Goal: Task Accomplishment & Management: Use online tool/utility

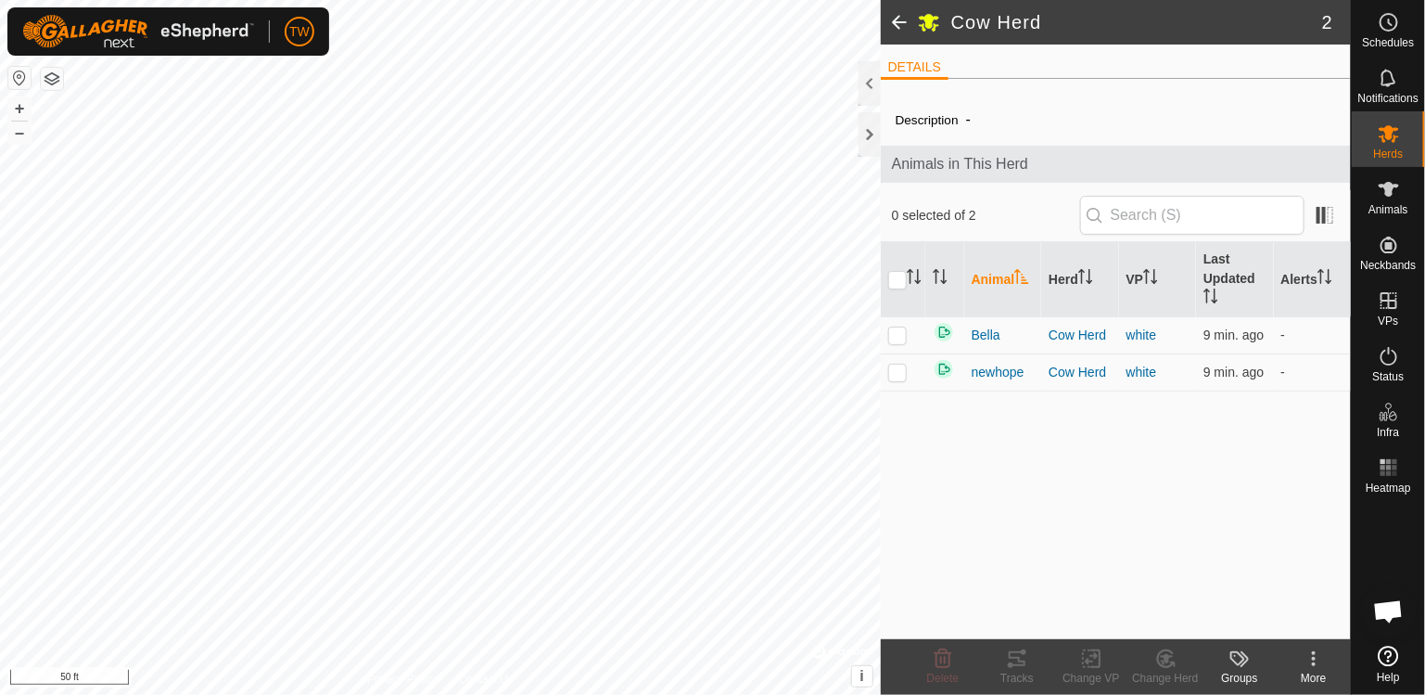
scroll to position [1688, 0]
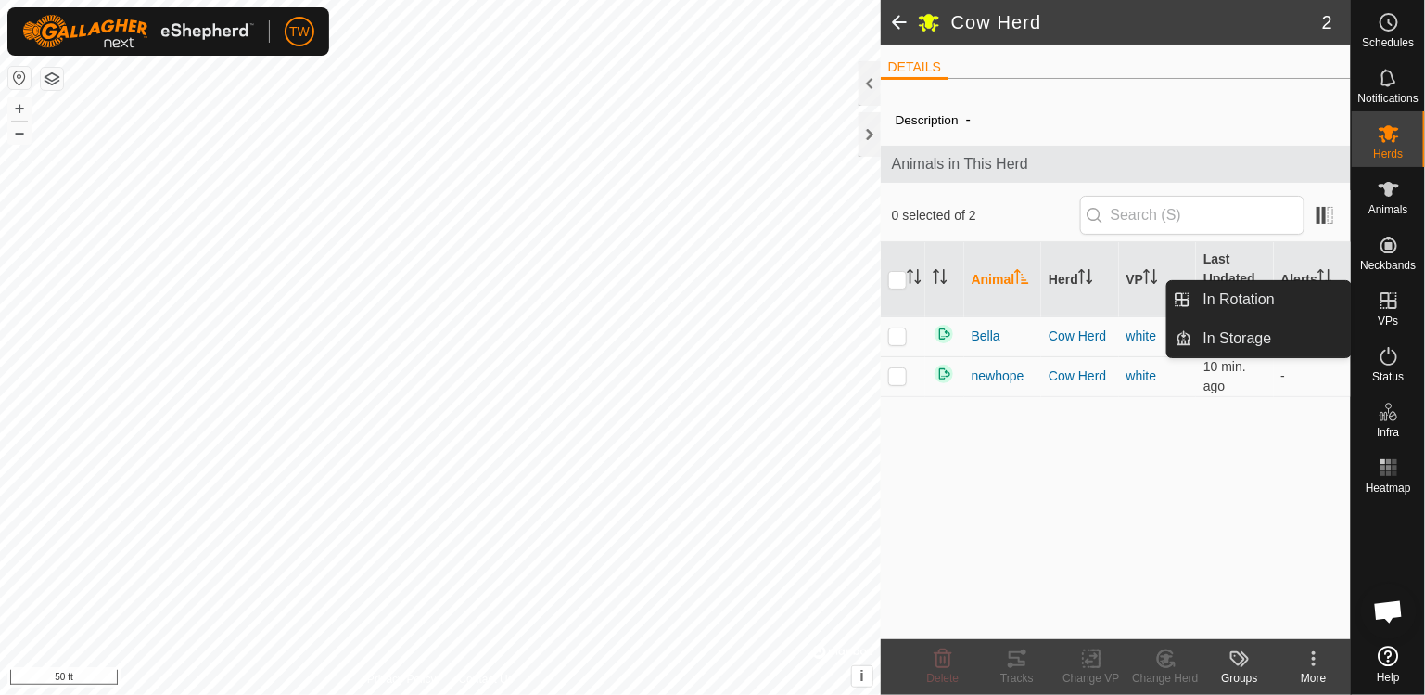
click at [1392, 307] on icon at bounding box center [1389, 300] width 17 height 17
click at [1253, 303] on link "In Rotation" at bounding box center [1272, 299] width 159 height 37
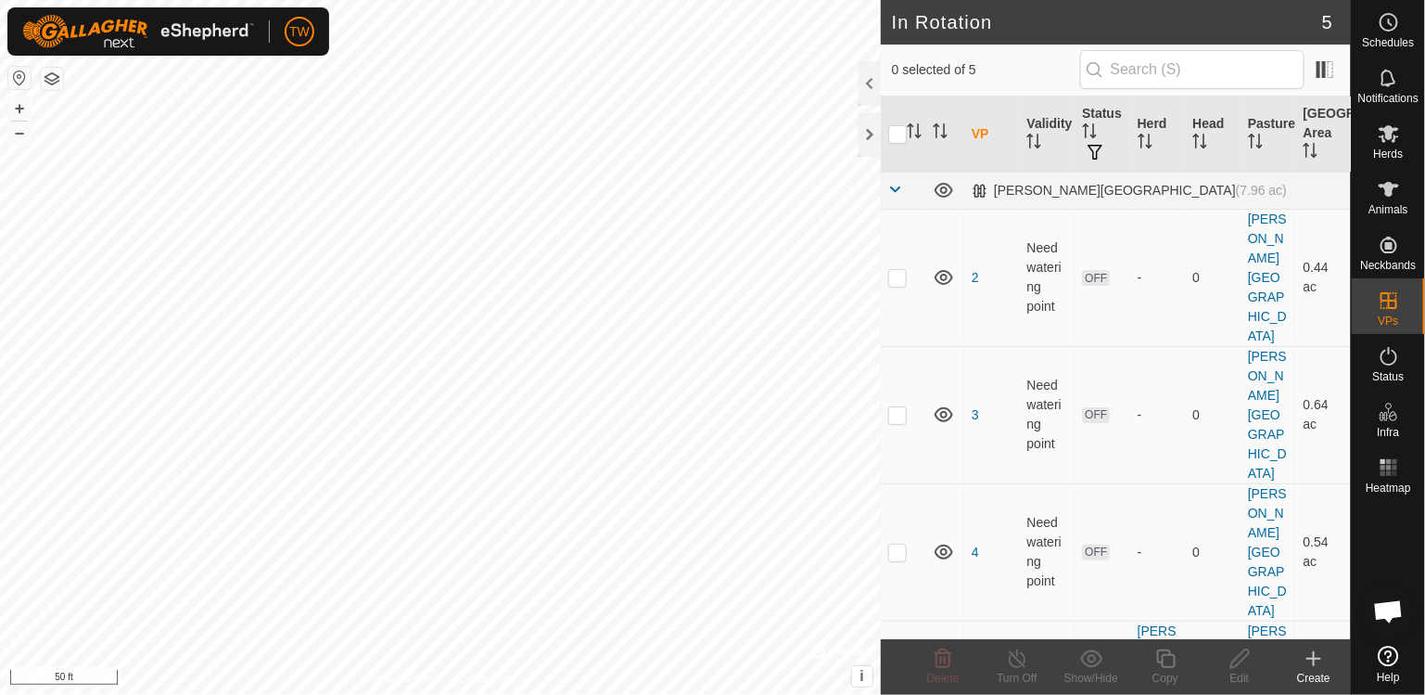
click at [1312, 668] on icon at bounding box center [1314, 658] width 22 height 22
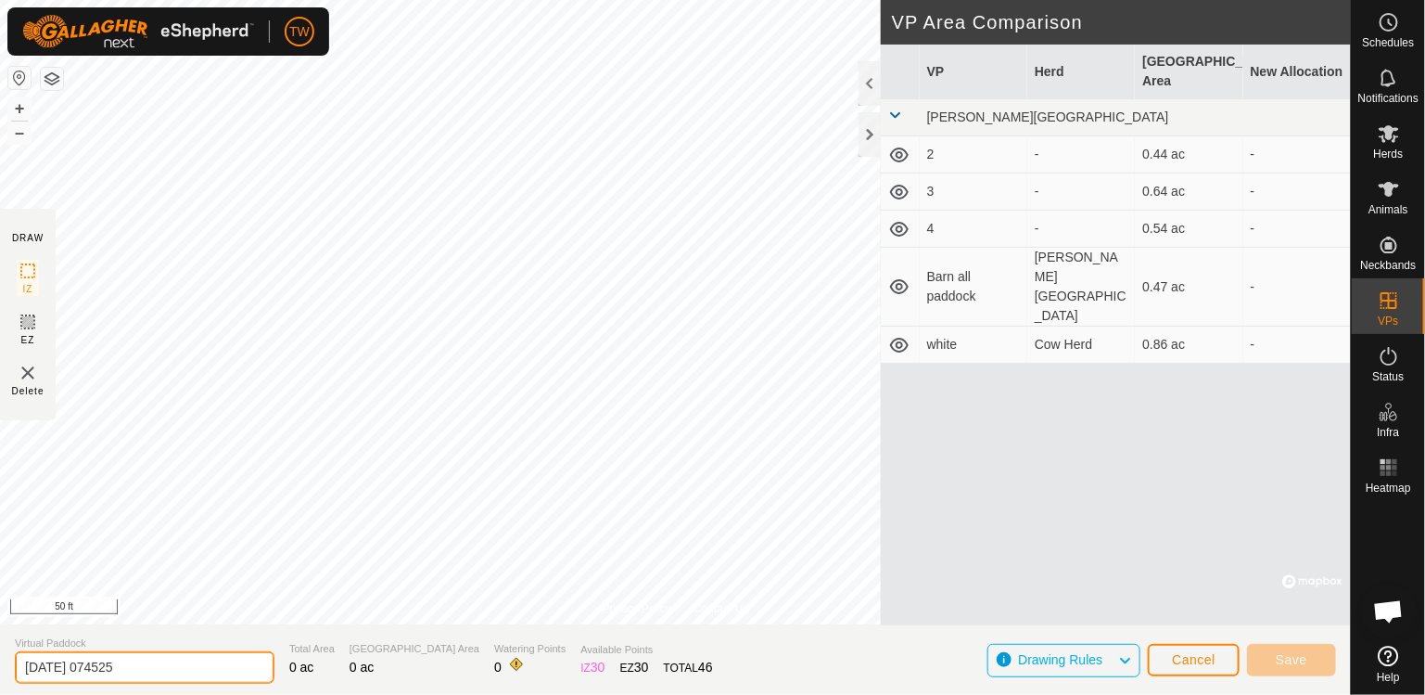
drag, startPoint x: 156, startPoint y: 657, endPoint x: 0, endPoint y: 696, distance: 160.6
click at [0, 694] on html "TW Schedules Notifications Herds Animals Neckbands VPs Status Infra Heatmap Hel…" at bounding box center [712, 347] width 1425 height 695
type input "1"
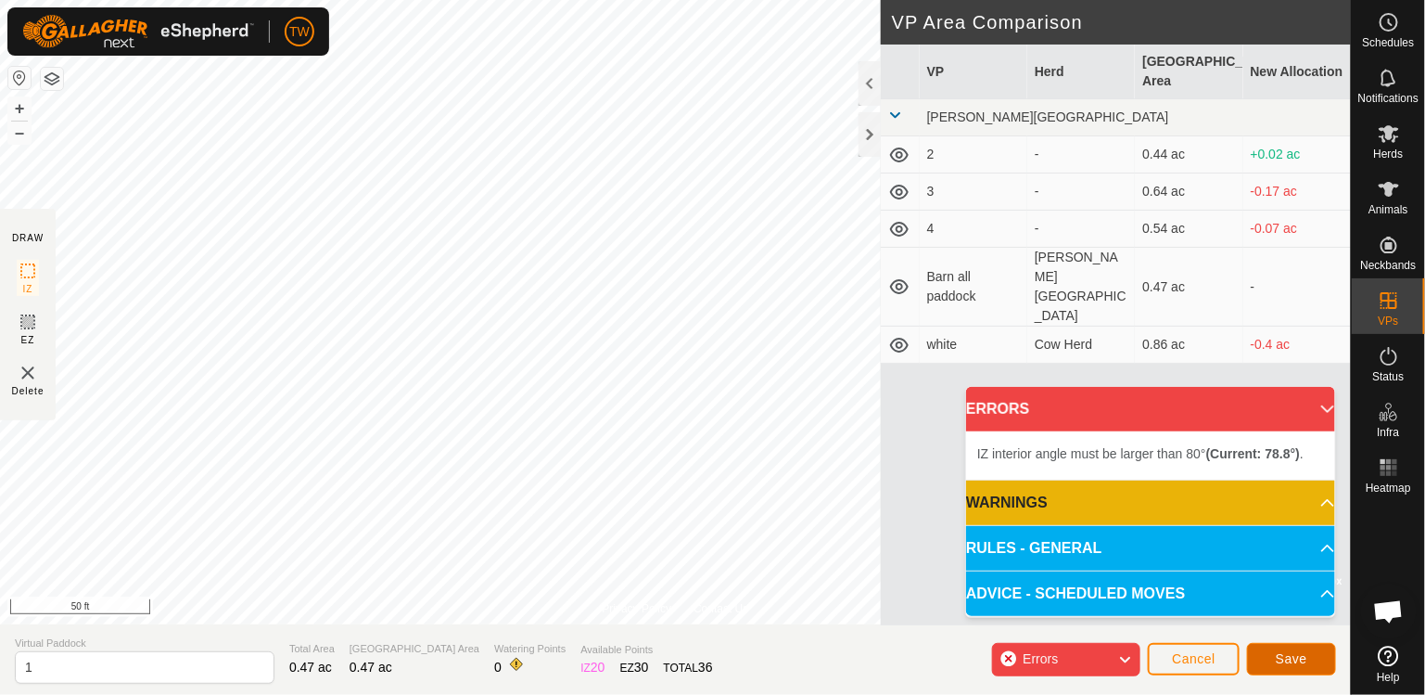
click at [1298, 645] on button "Save" at bounding box center [1291, 659] width 89 height 32
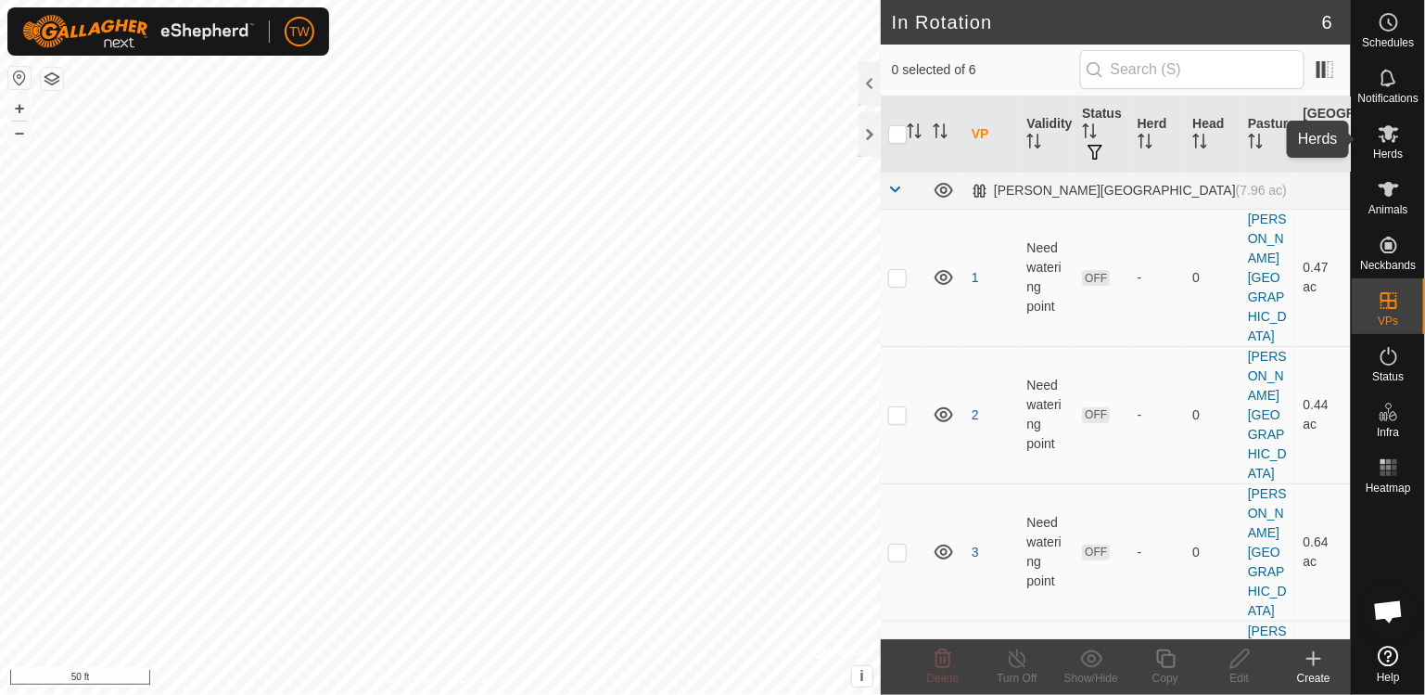
click at [1397, 148] on span "Herds" at bounding box center [1388, 153] width 30 height 11
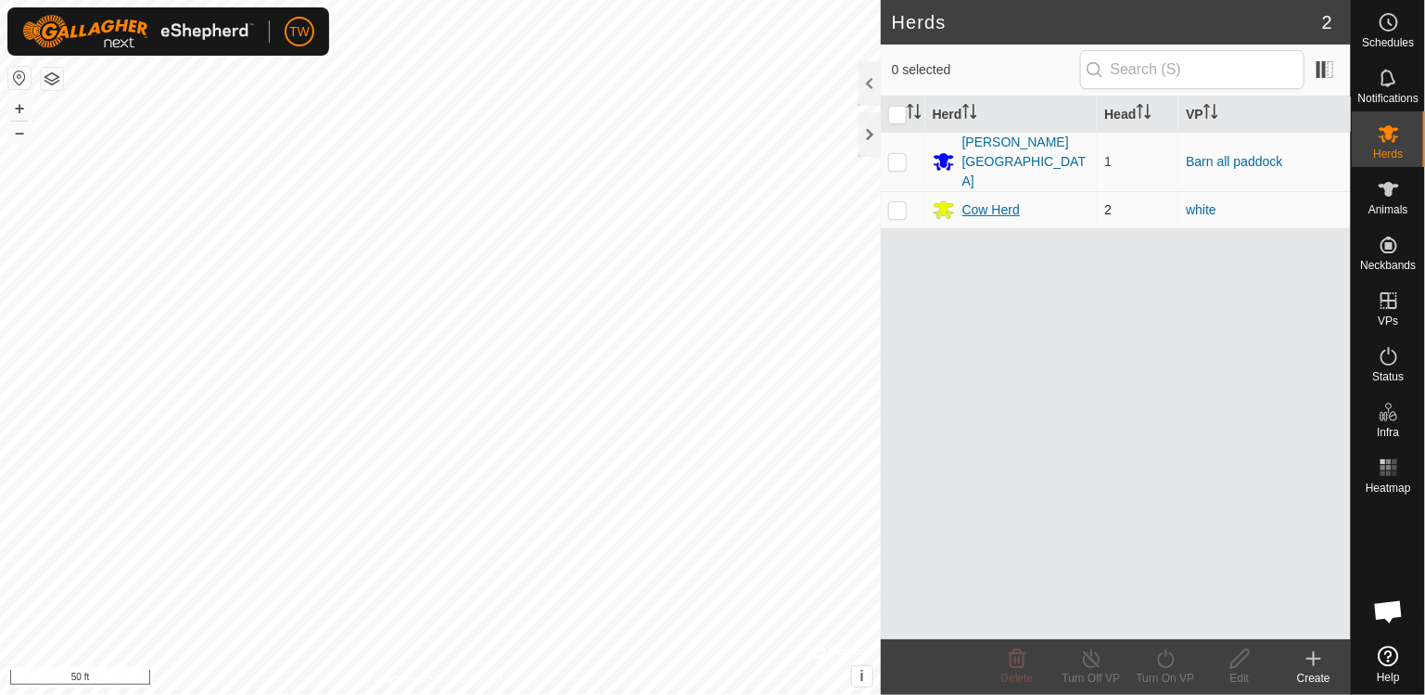
click at [1011, 200] on div "Cow Herd" at bounding box center [991, 209] width 57 height 19
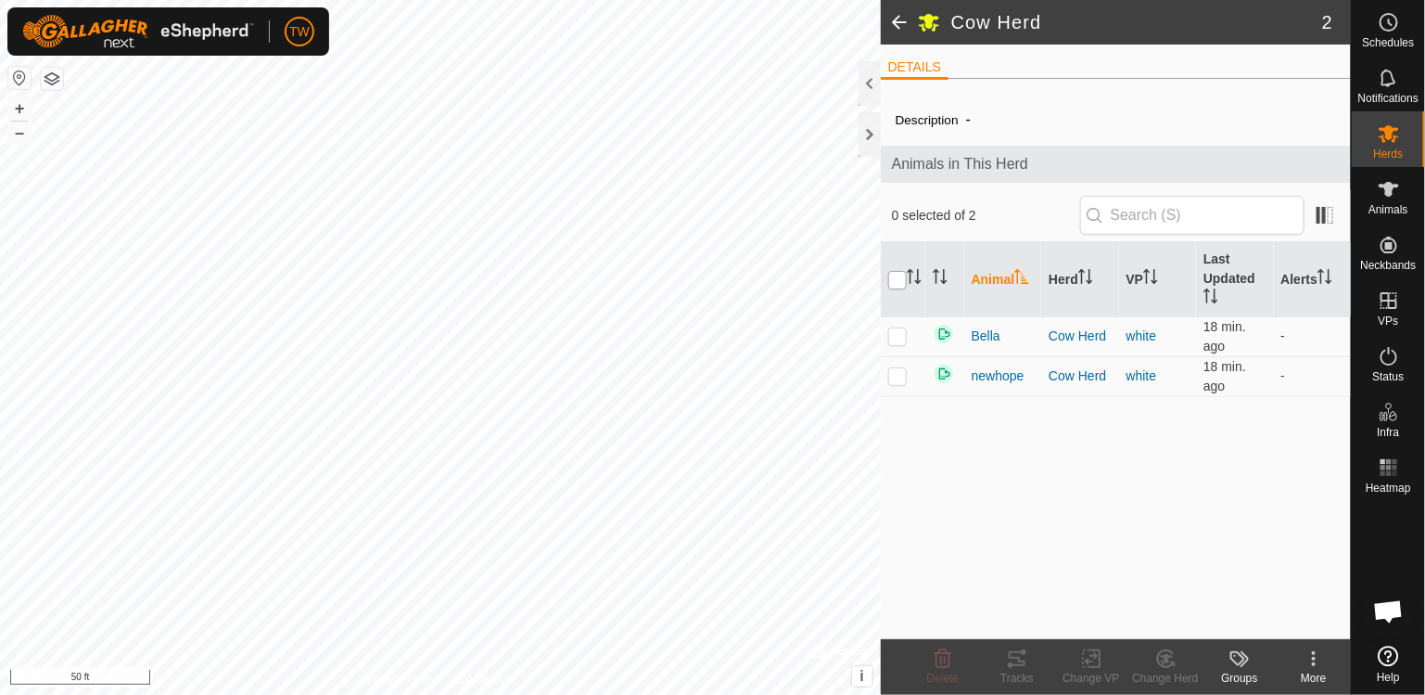
click at [897, 280] on input "checkbox" at bounding box center [897, 280] width 19 height 19
checkbox input "true"
click at [1086, 659] on icon at bounding box center [1091, 659] width 13 height 12
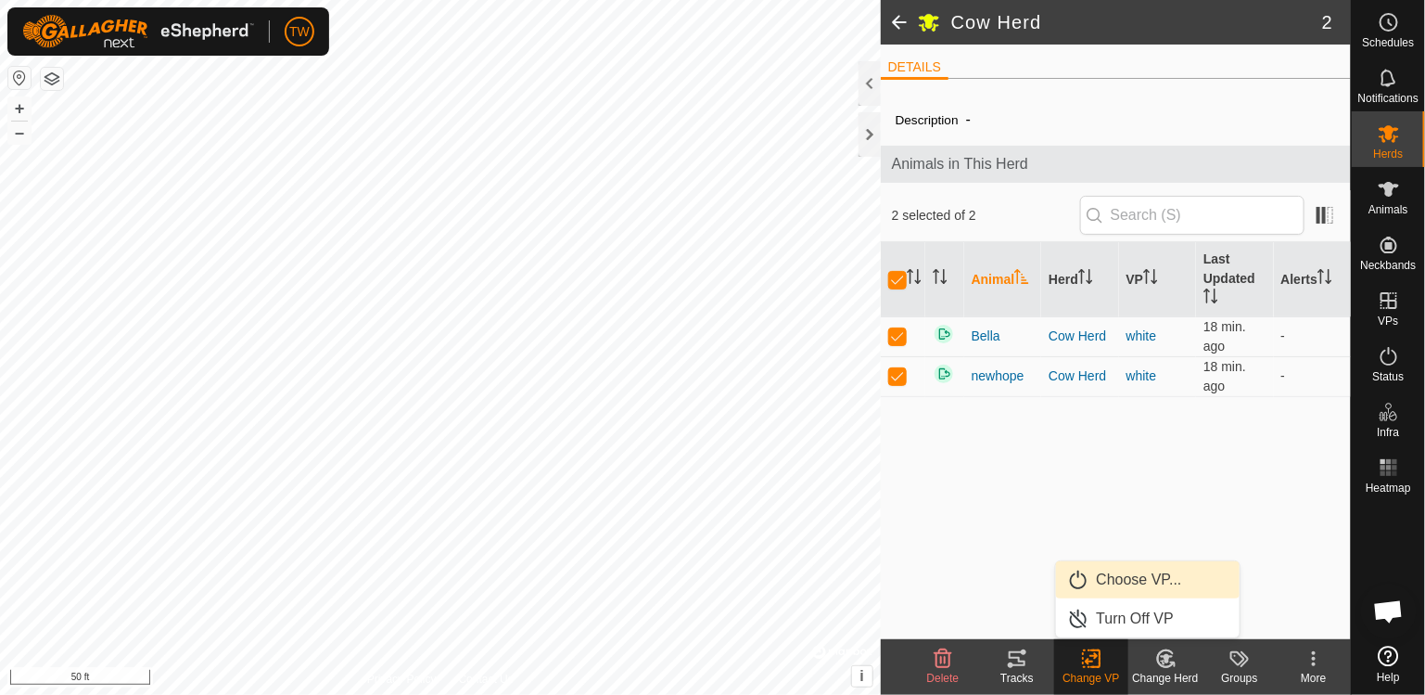
click at [1153, 578] on link "Choose VP..." at bounding box center [1148, 579] width 184 height 37
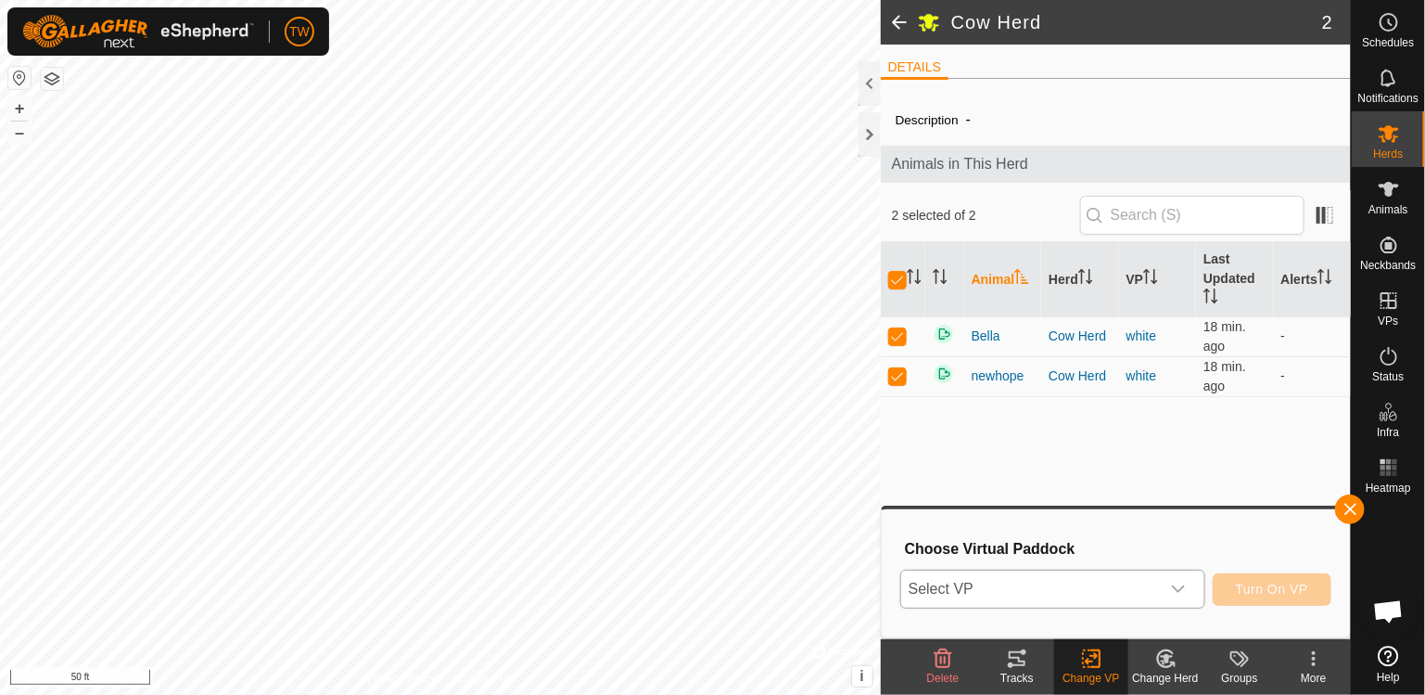
click at [1111, 602] on span "Select VP" at bounding box center [1030, 588] width 259 height 37
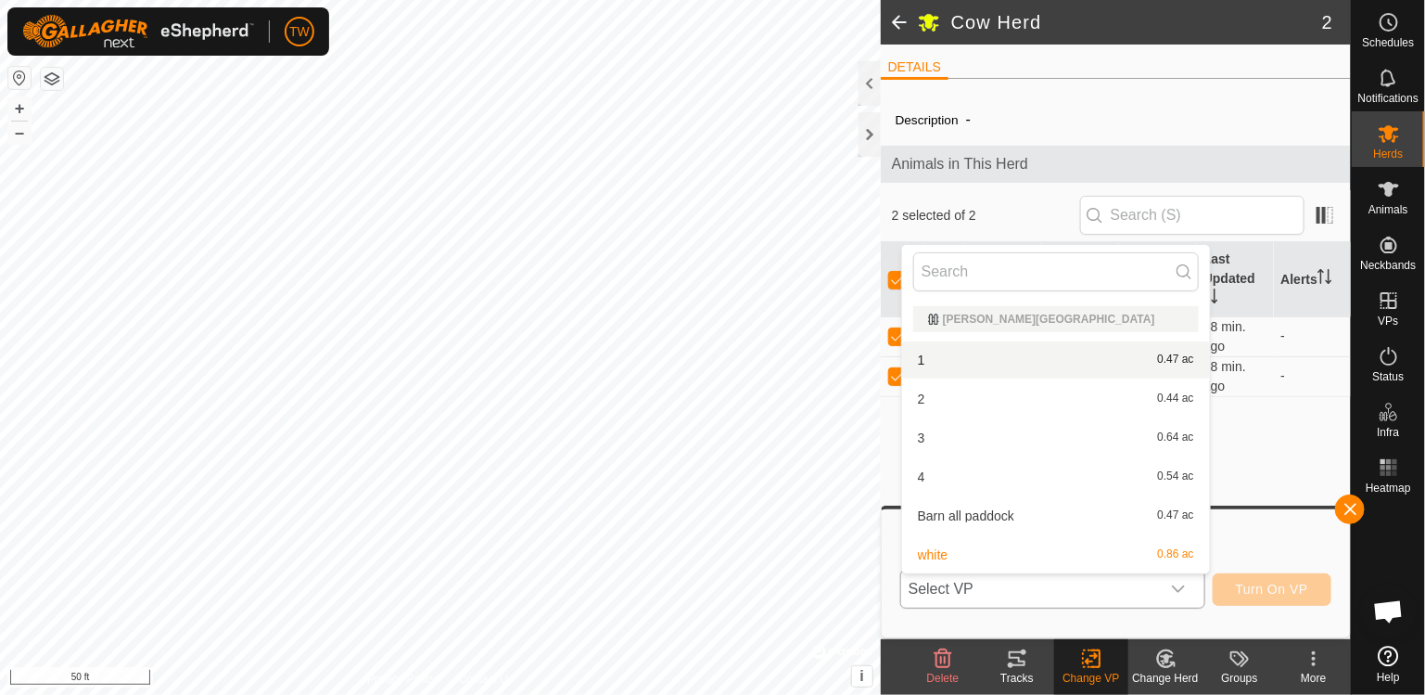
click at [976, 364] on li "1 0.47 ac" at bounding box center [1056, 359] width 308 height 37
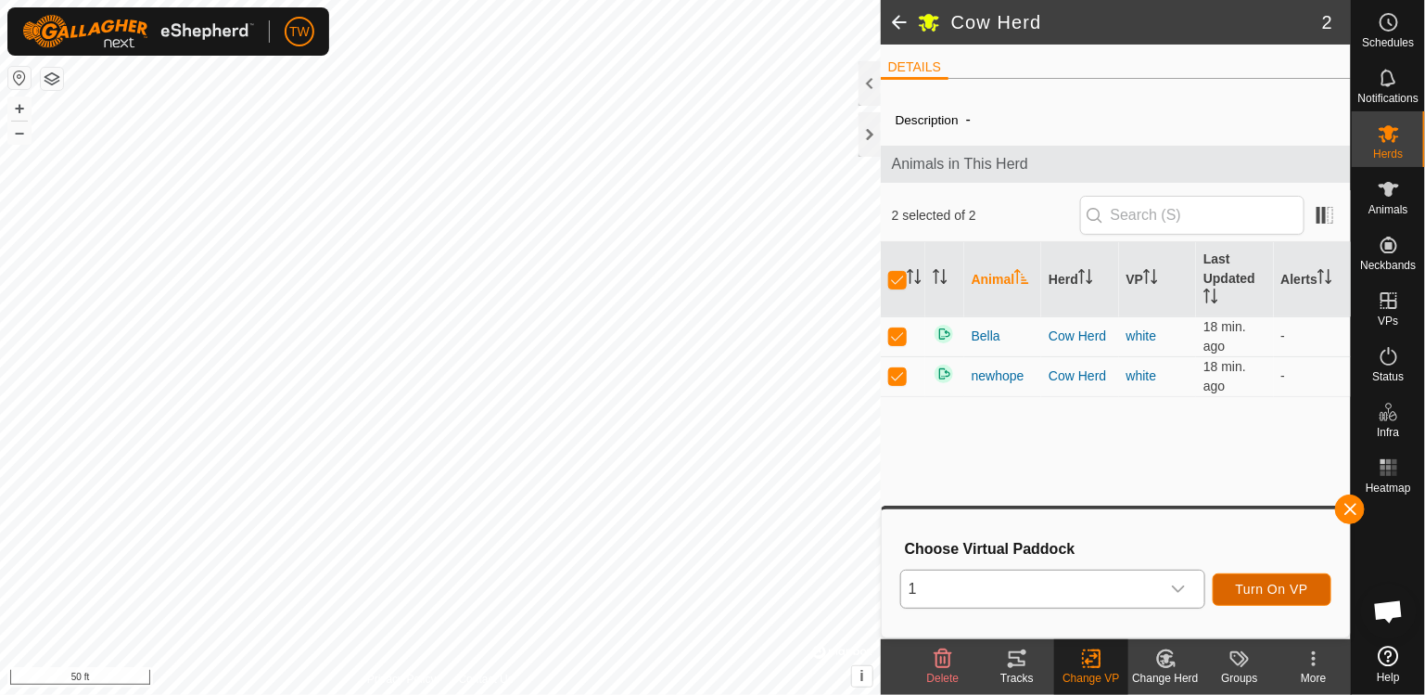
click at [1276, 589] on span "Turn On VP" at bounding box center [1272, 588] width 72 height 15
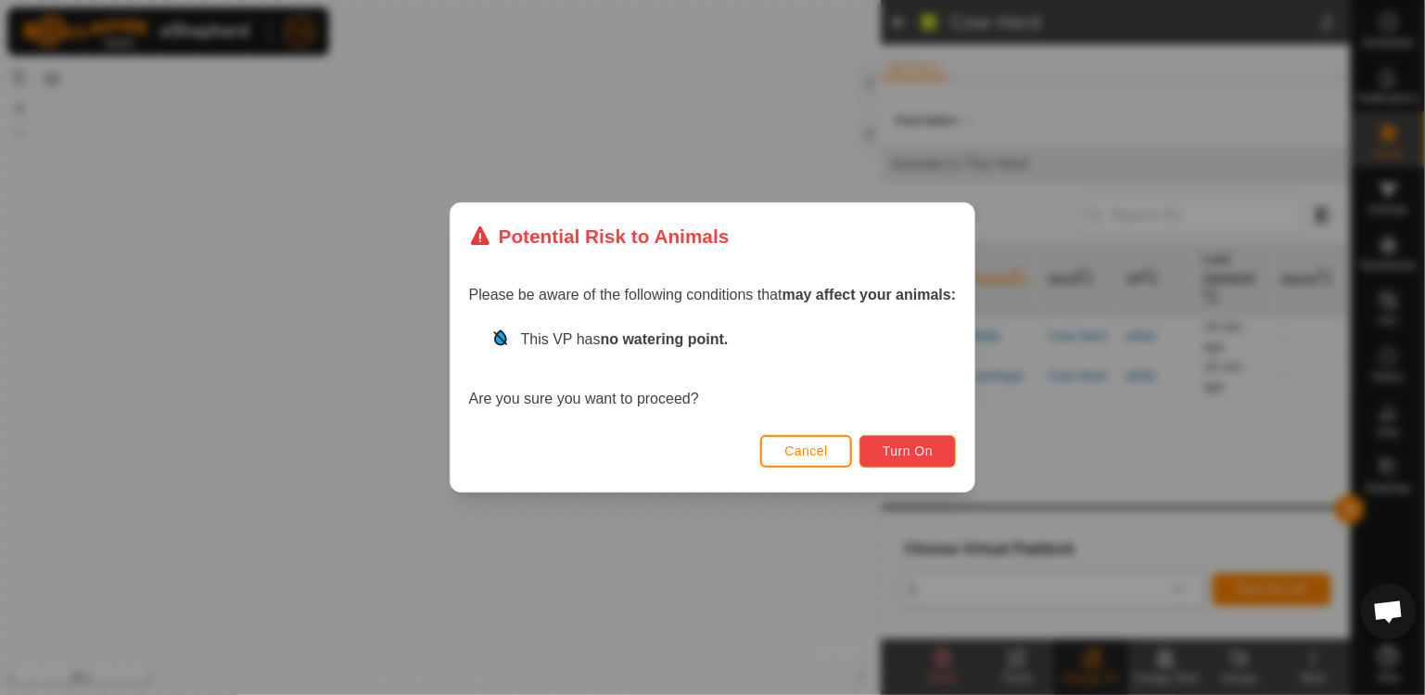
click at [911, 454] on span "Turn On" at bounding box center [908, 450] width 50 height 15
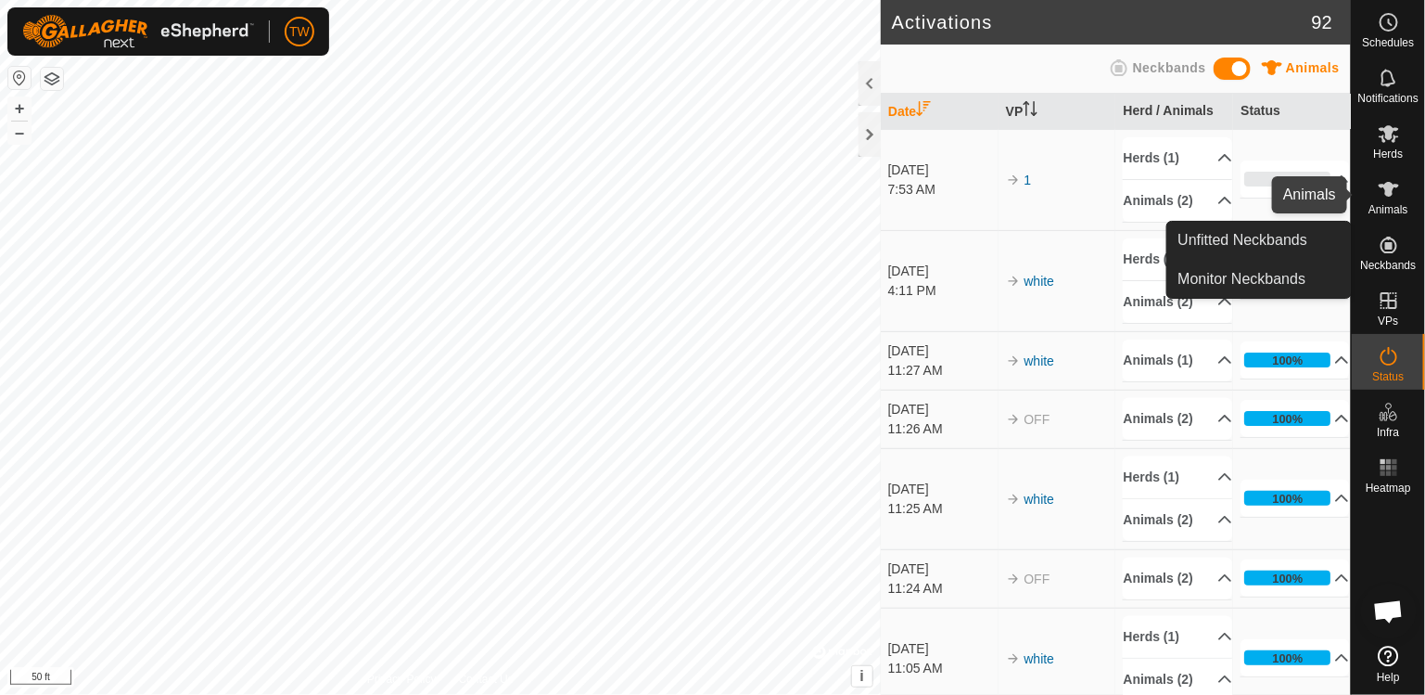
click at [1385, 193] on icon at bounding box center [1389, 189] width 20 height 15
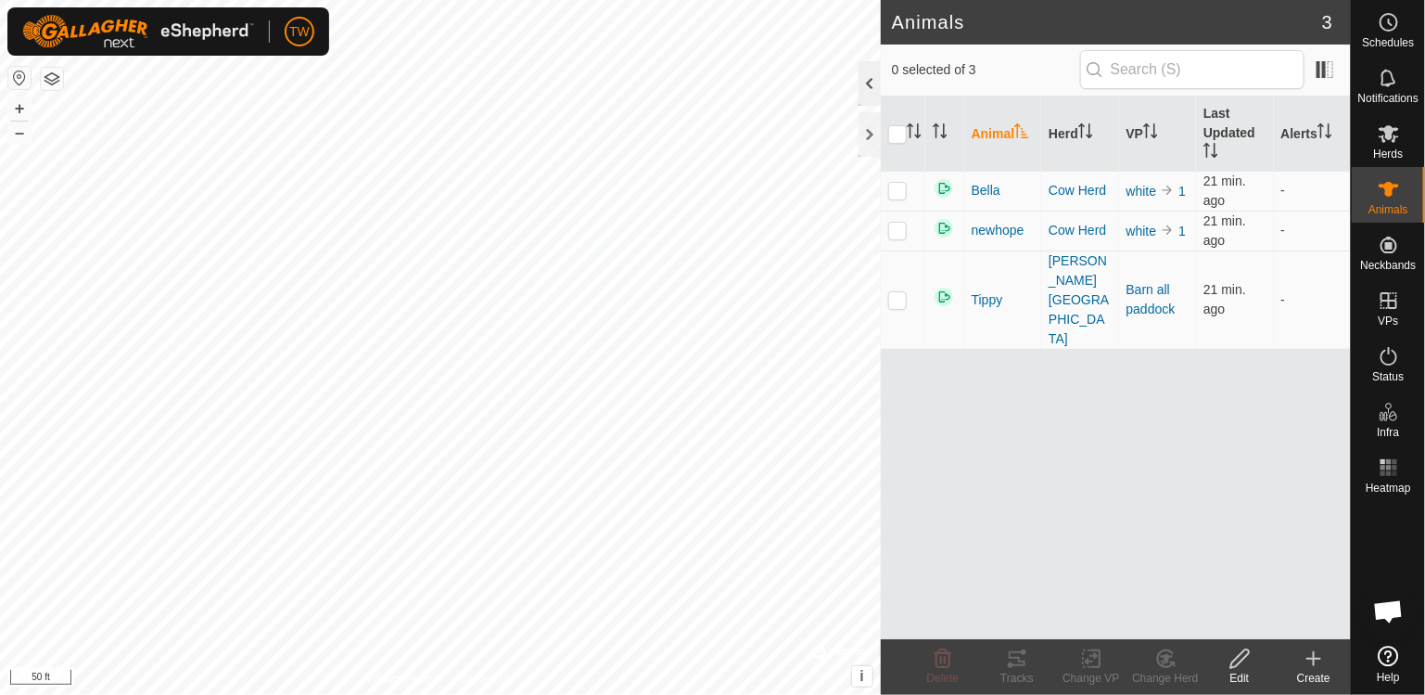
click at [874, 76] on div at bounding box center [870, 83] width 22 height 45
